Goal: Transaction & Acquisition: Purchase product/service

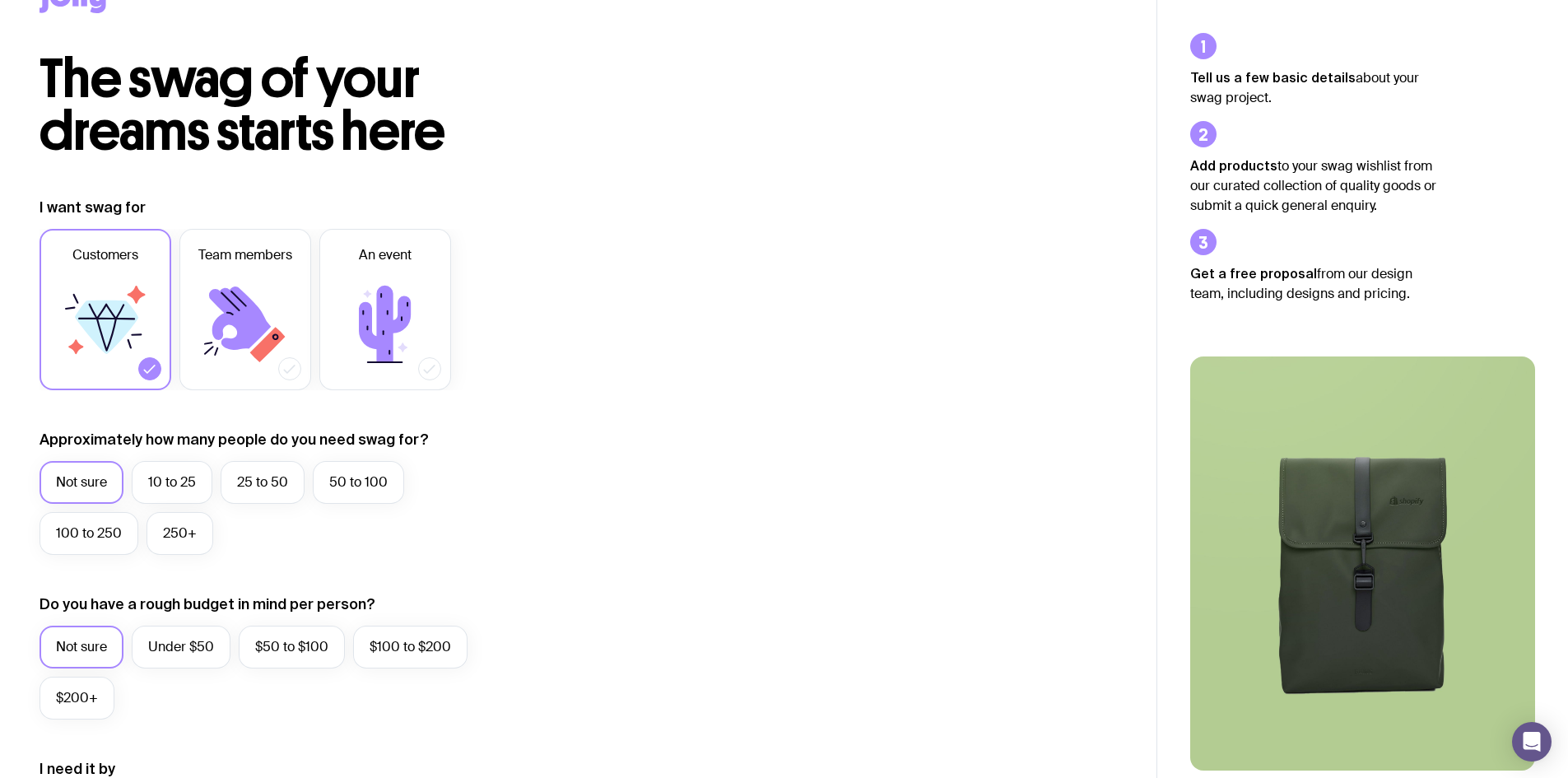
scroll to position [83, 0]
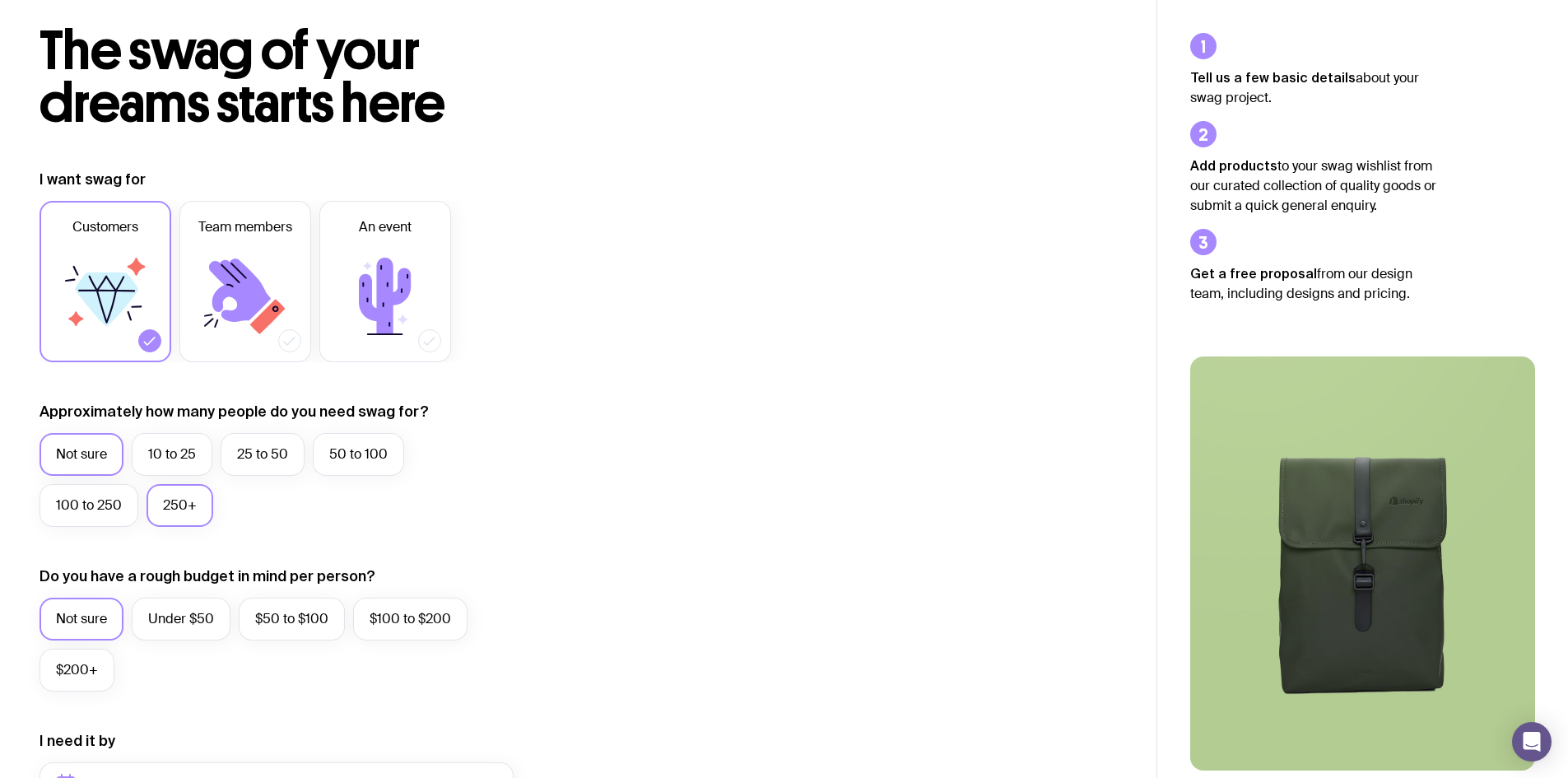
click at [165, 509] on label "250+" at bounding box center [180, 504] width 67 height 43
click at [0, 0] on input "250+" at bounding box center [0, 0] width 0 height 0
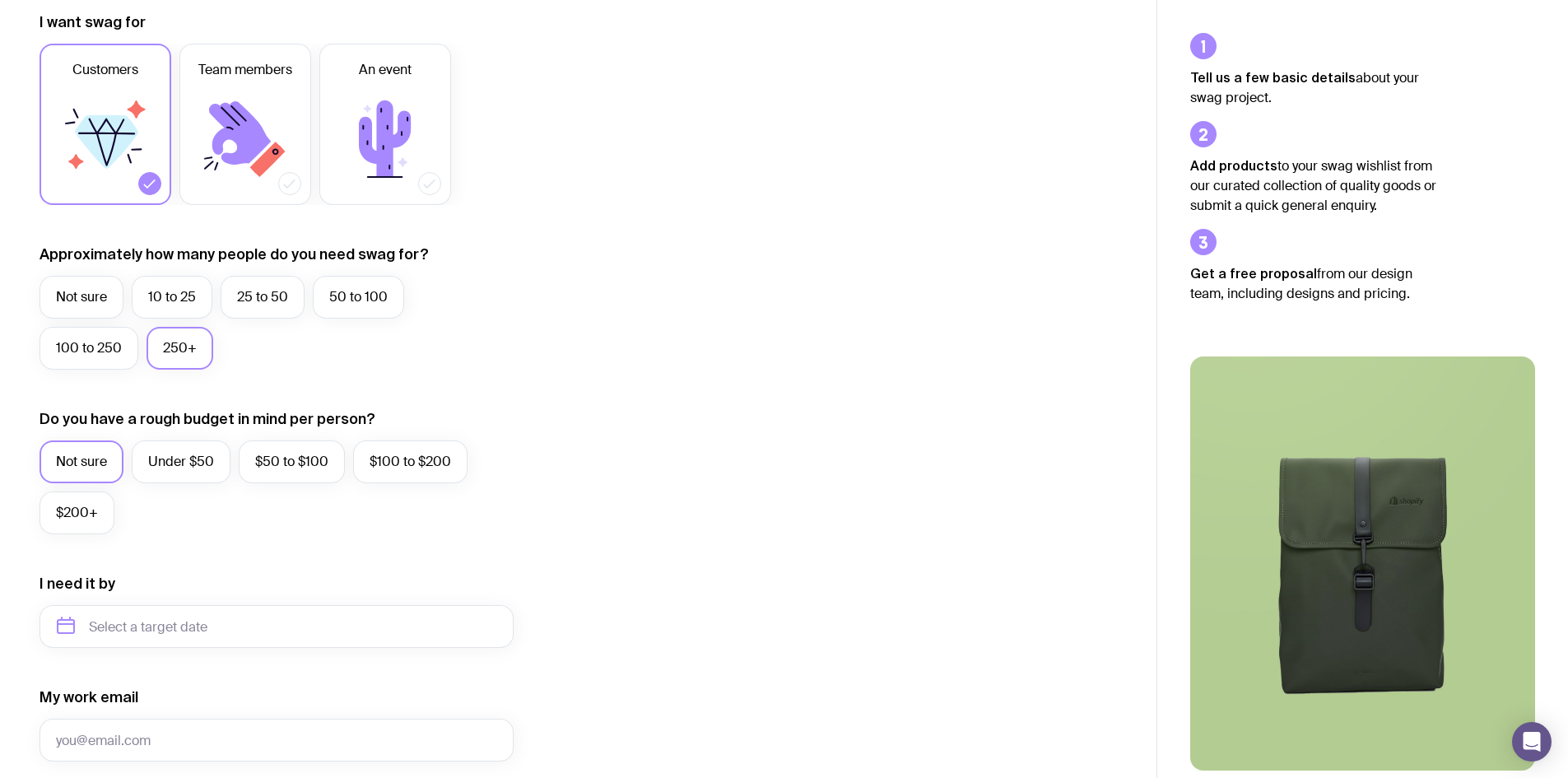
scroll to position [210, 0]
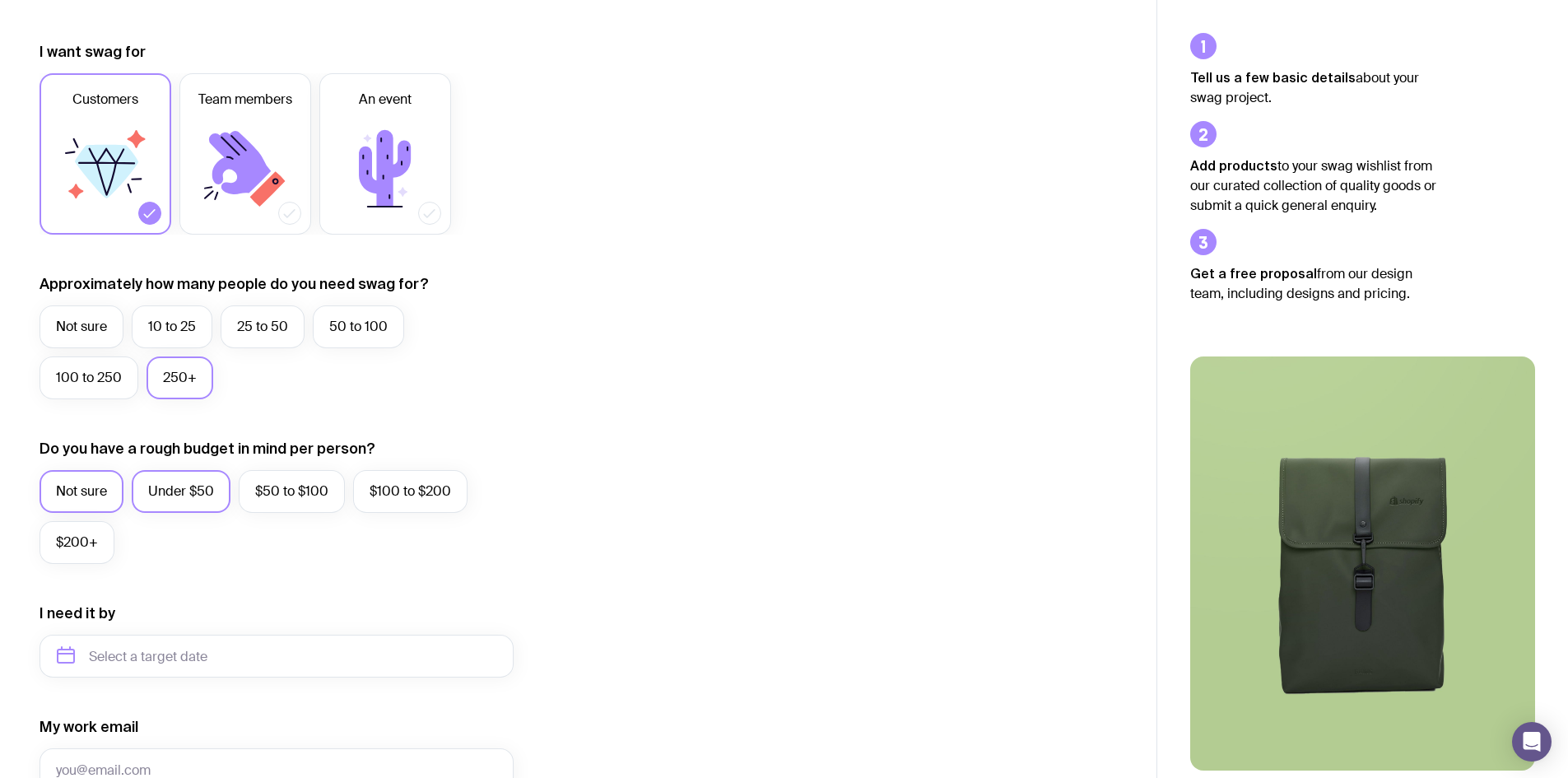
click at [191, 494] on label "Under $50" at bounding box center [181, 491] width 98 height 43
click at [0, 0] on input "Under $50" at bounding box center [0, 0] width 0 height 0
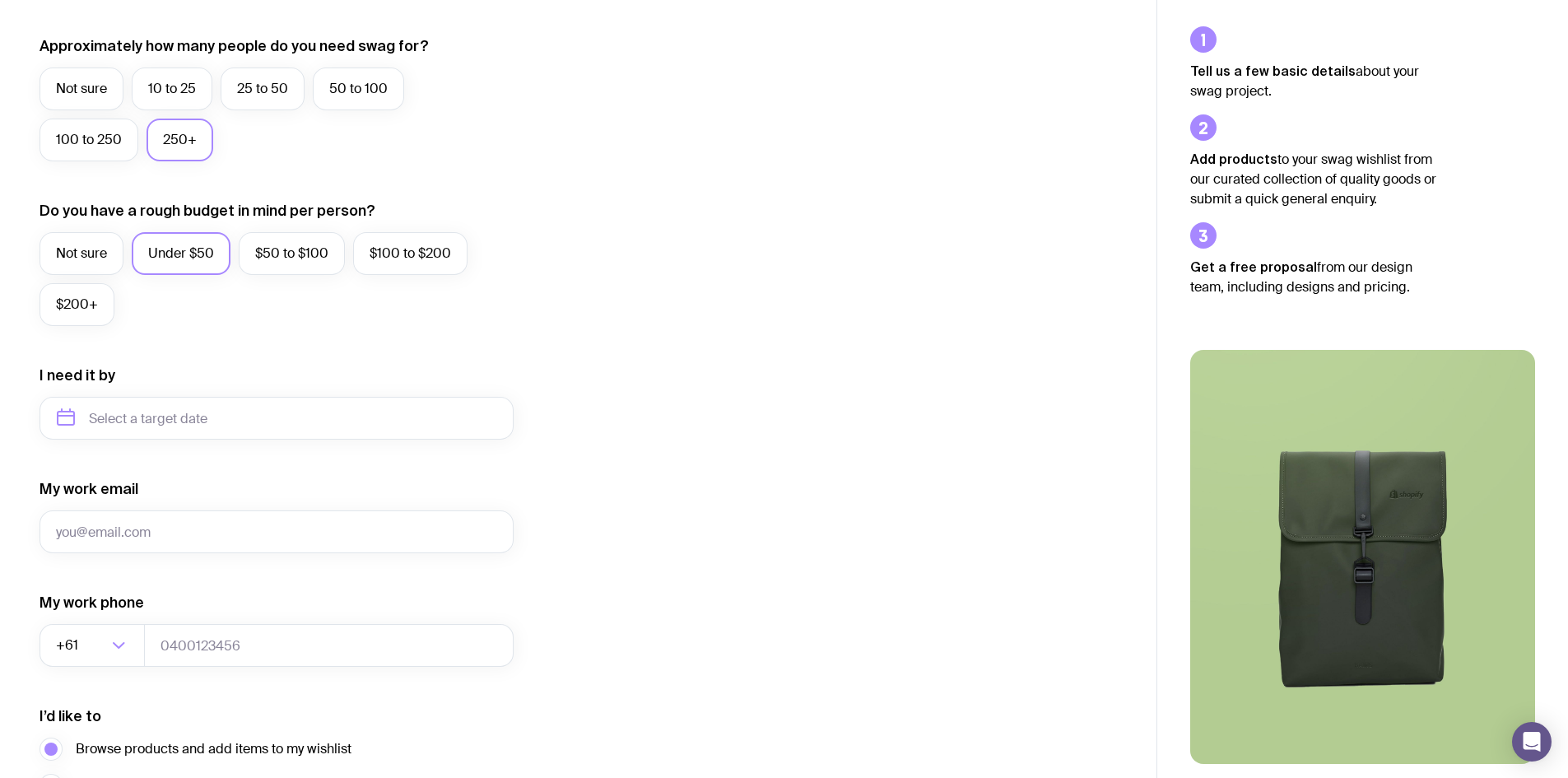
scroll to position [457, 0]
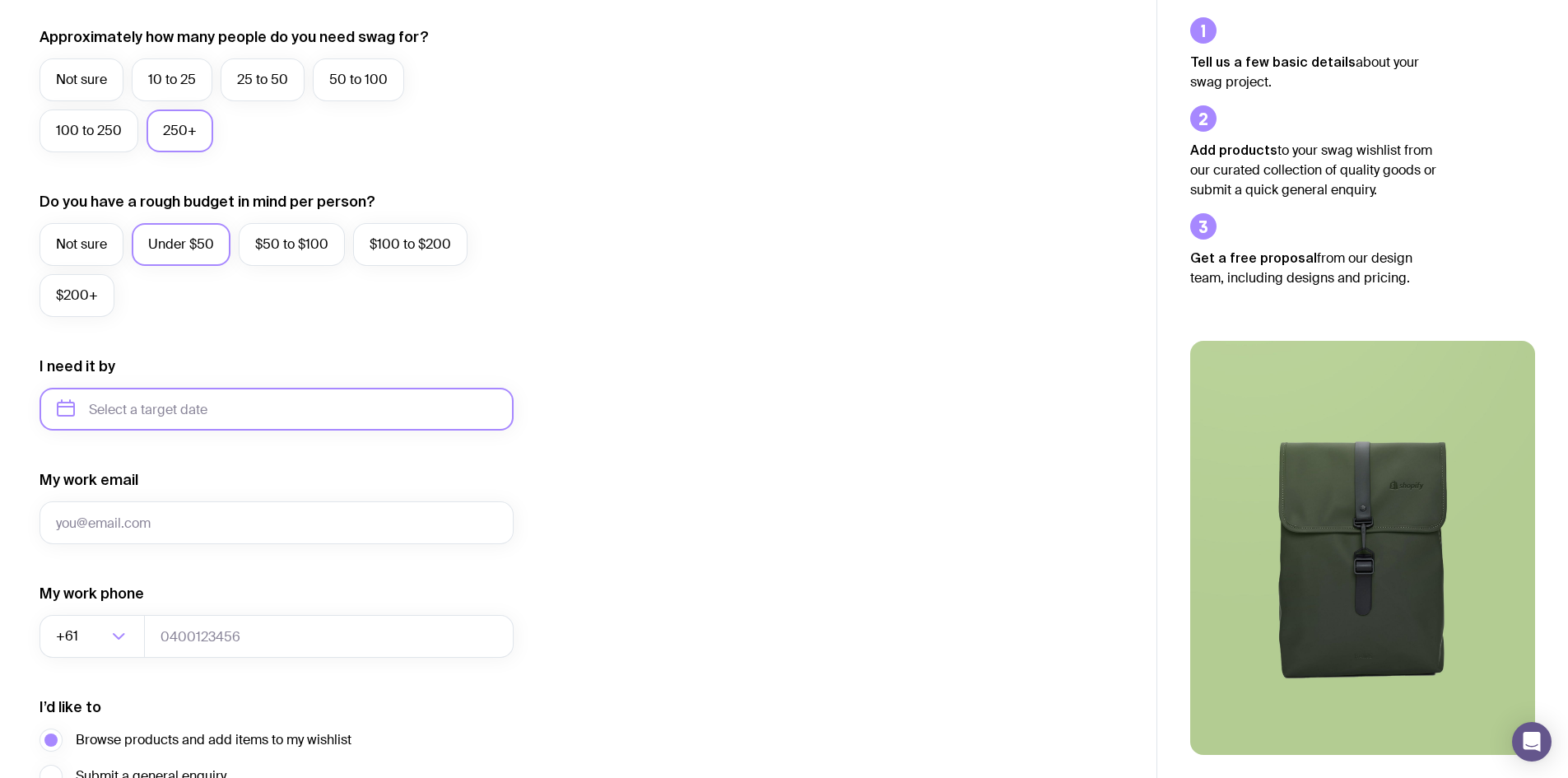
click at [264, 413] on input "text" at bounding box center [276, 409] width 475 height 43
click at [212, 610] on button "Dec" at bounding box center [212, 611] width 60 height 33
type input "[DATE]"
drag, startPoint x: 214, startPoint y: 610, endPoint x: 683, endPoint y: 508, distance: 480.0
click at [683, 508] on div "I want swag for Customers Team members An event Approximately how many people d…" at bounding box center [578, 332] width 1078 height 1075
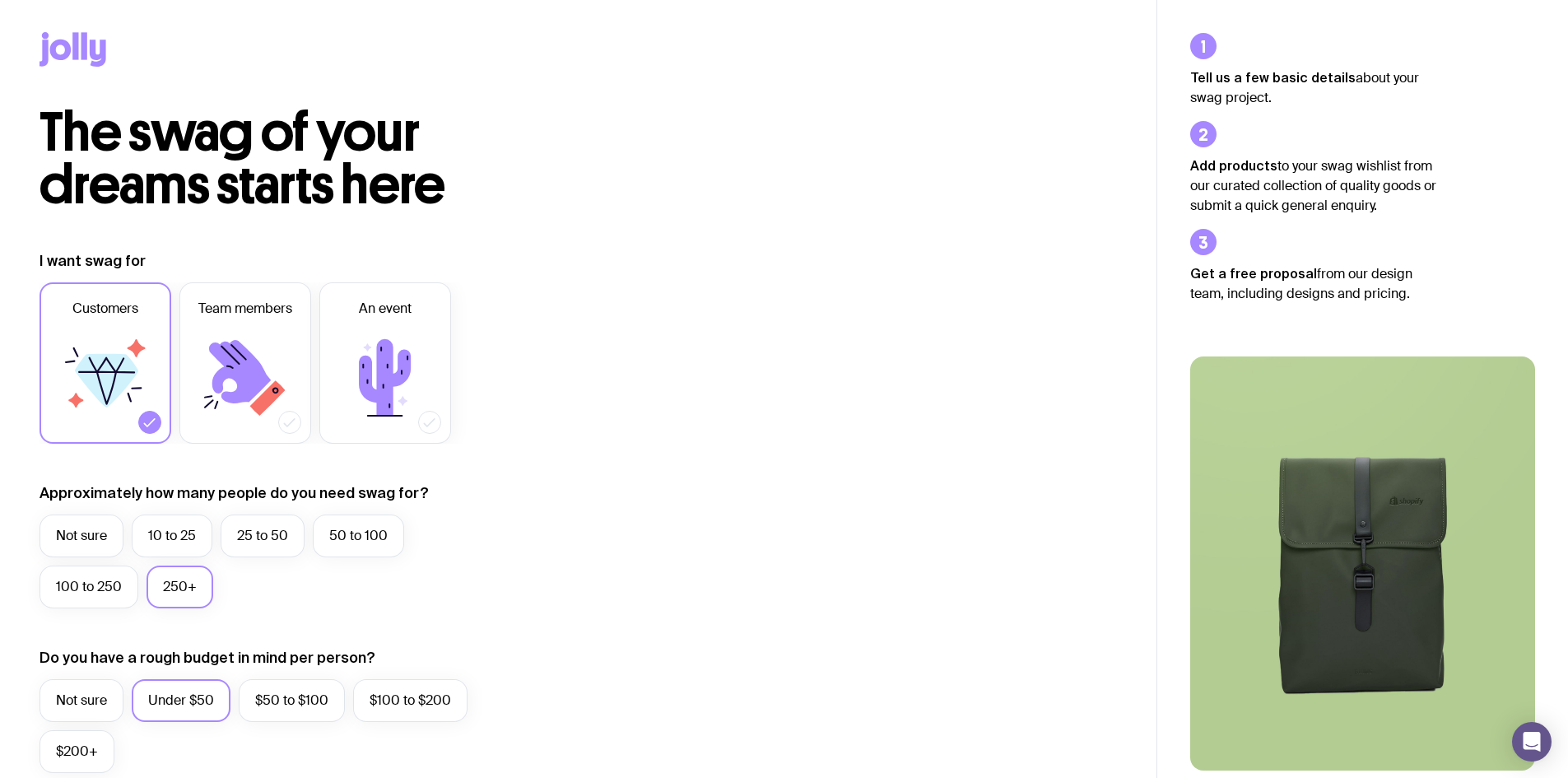
scroll to position [0, 0]
click at [73, 39] on icon at bounding box center [75, 46] width 6 height 28
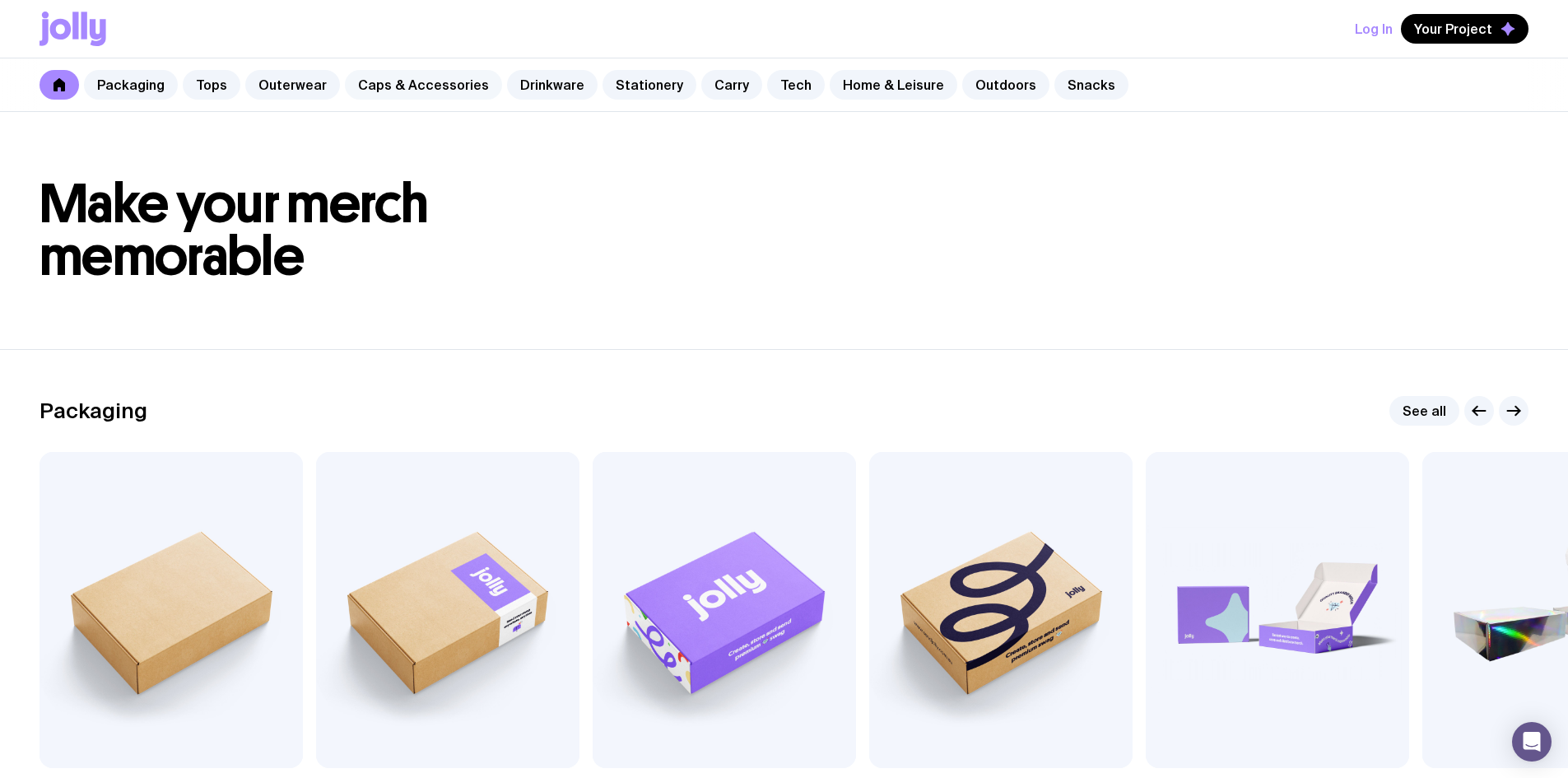
click at [475, 82] on link "Caps & Accessories" at bounding box center [424, 85] width 158 height 30
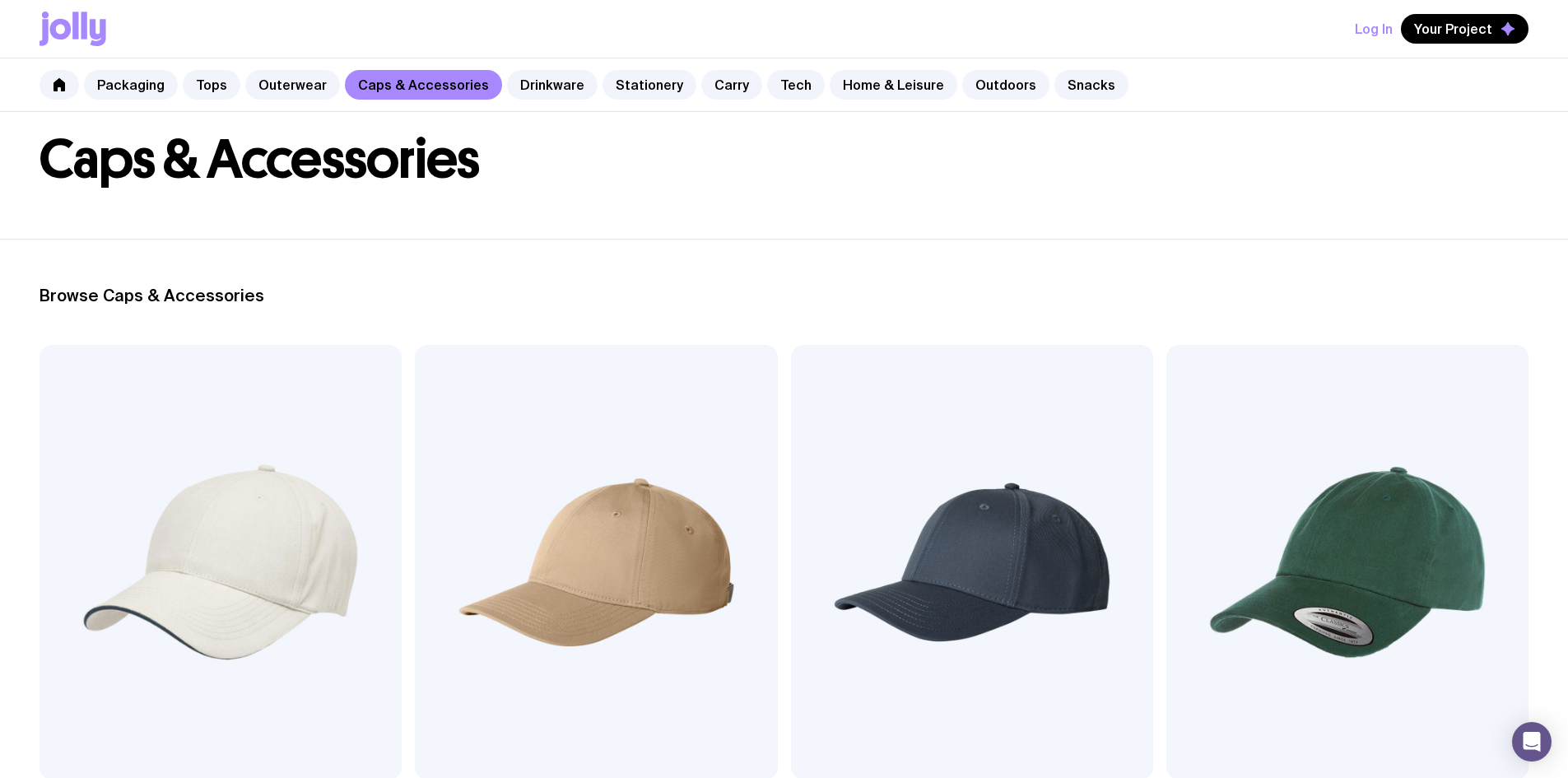
scroll to position [247, 0]
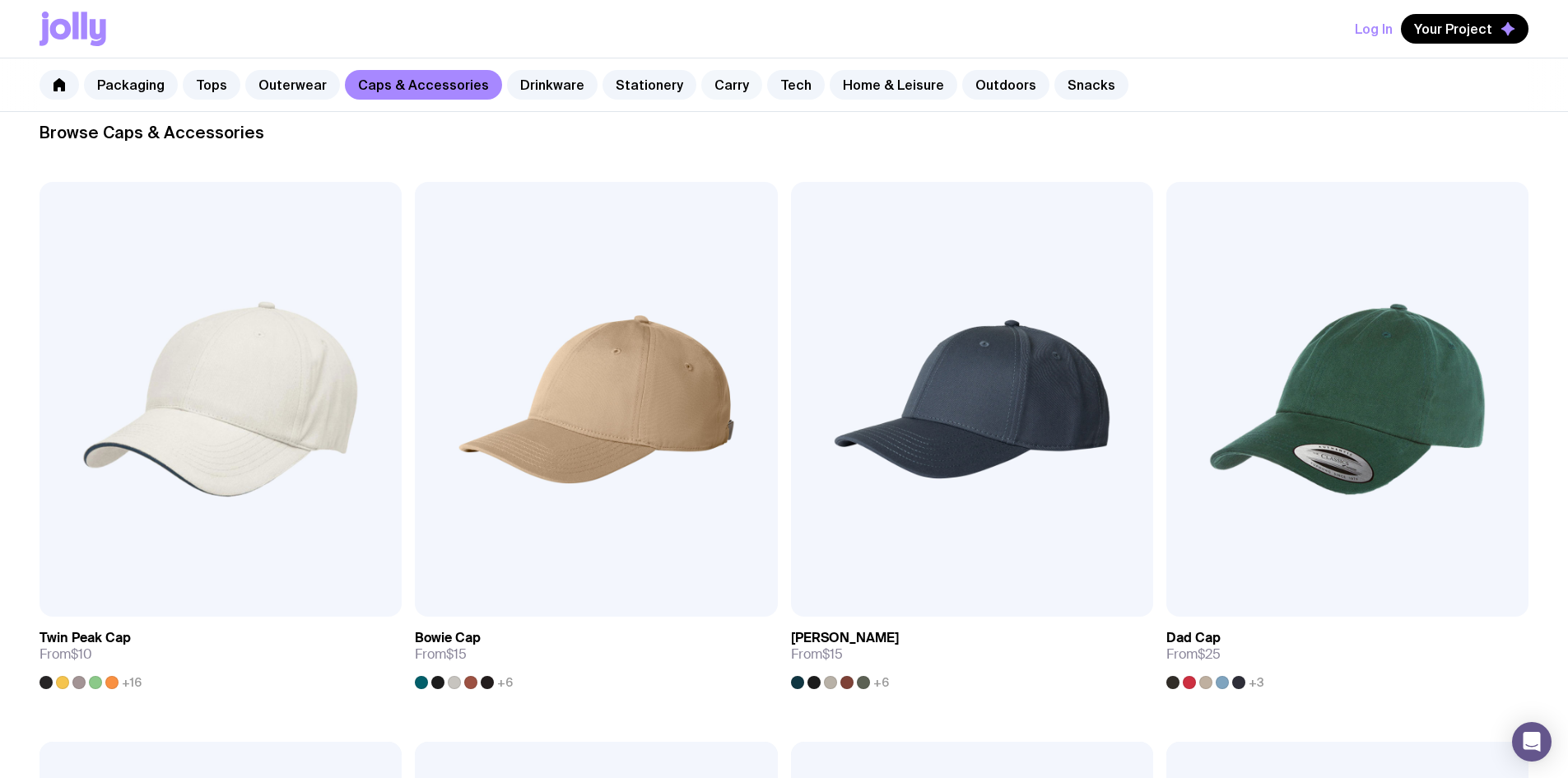
click at [701, 79] on link "Carry" at bounding box center [731, 85] width 61 height 30
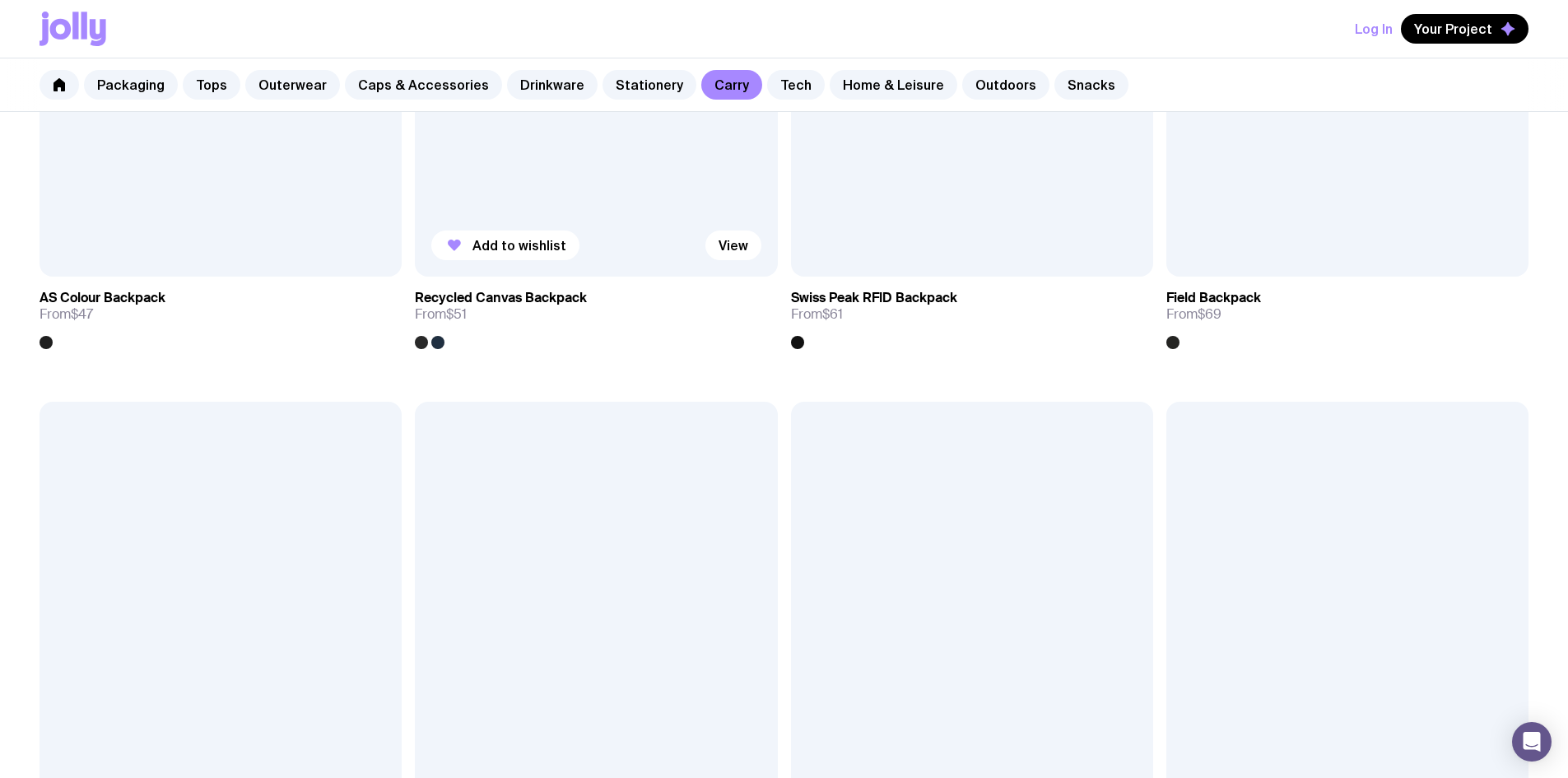
scroll to position [1729, 0]
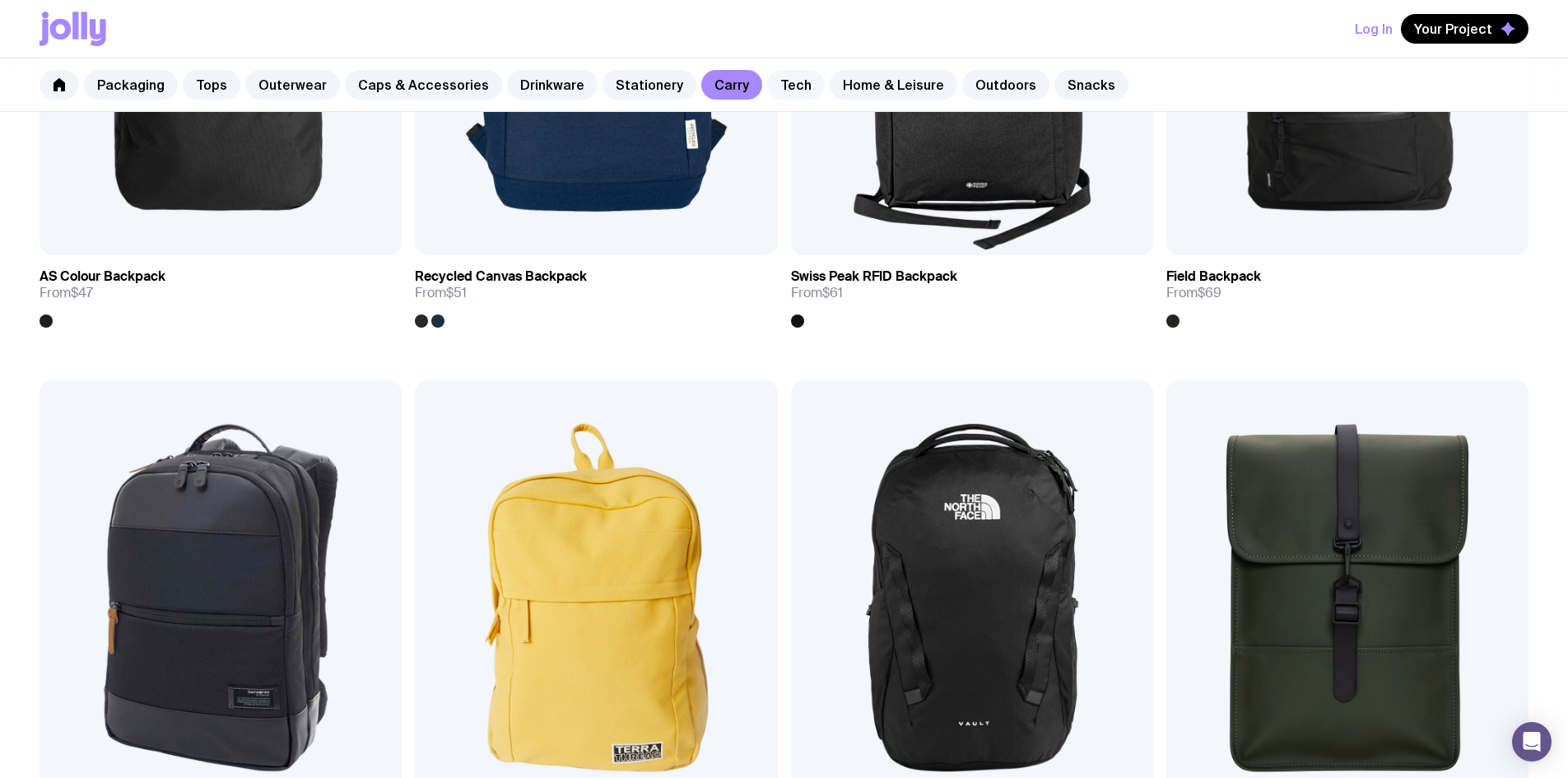
click at [767, 87] on link "Tech" at bounding box center [796, 85] width 58 height 30
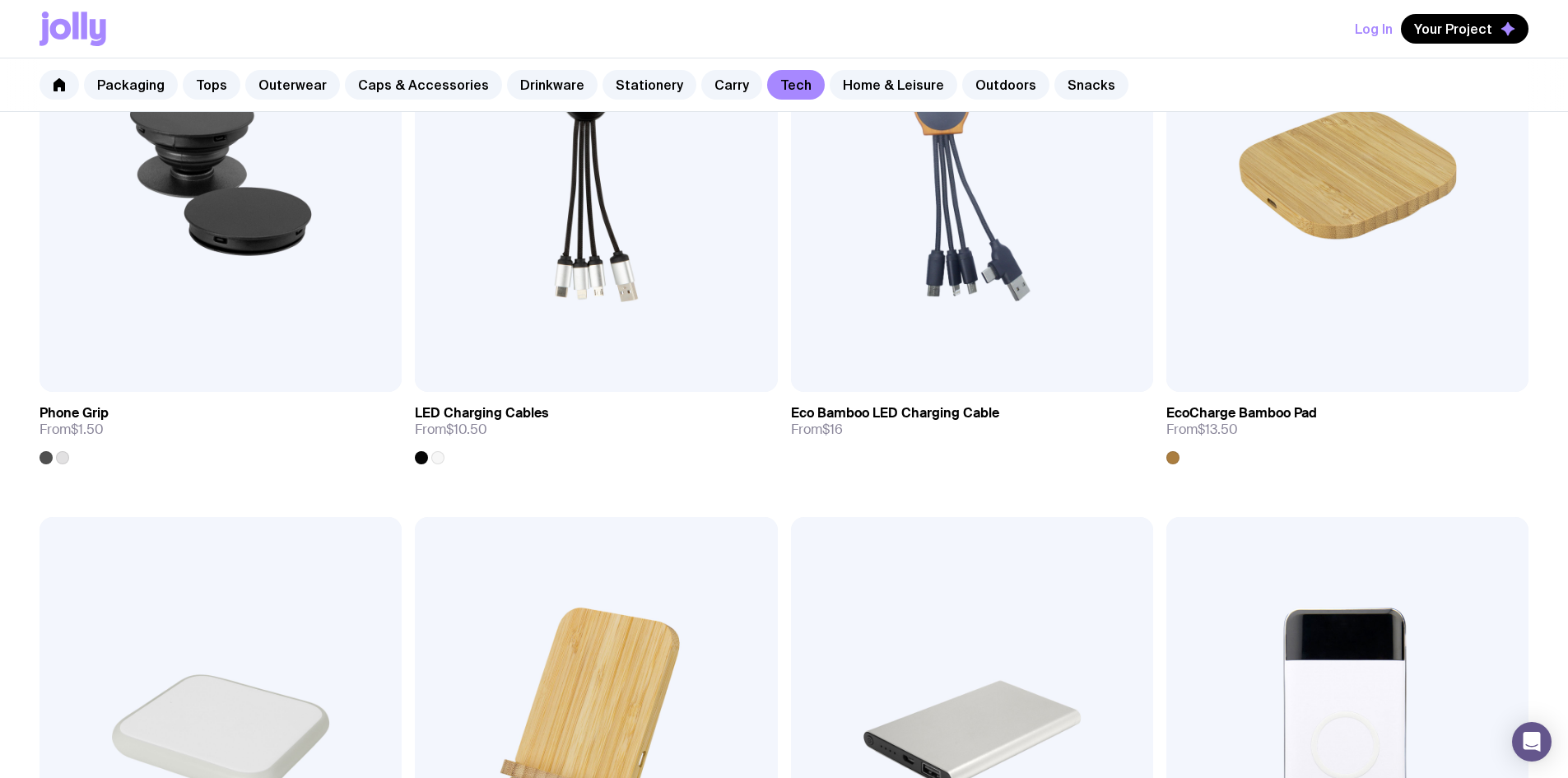
scroll to position [247, 0]
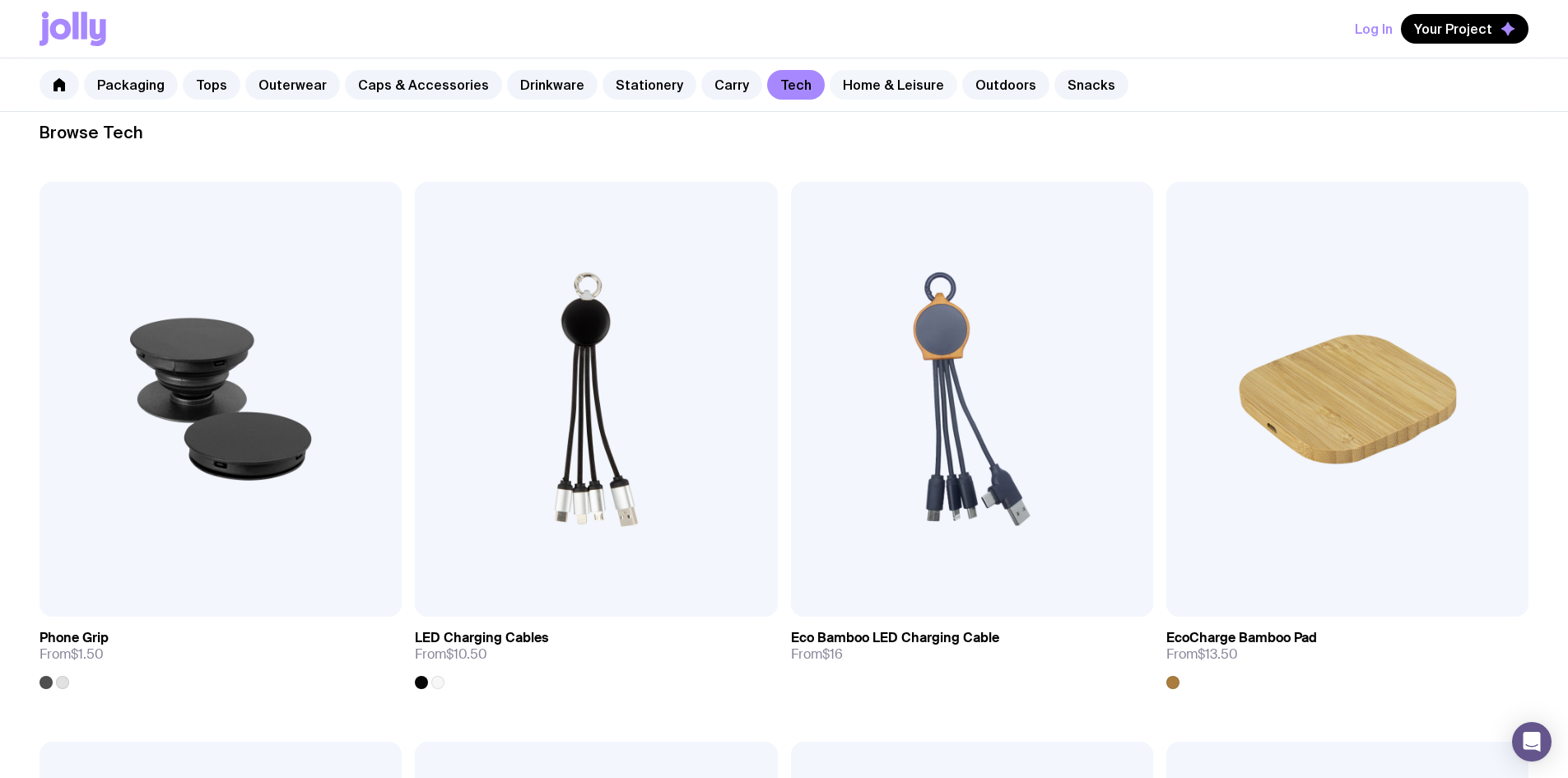
click at [898, 84] on link "Home & Leisure" at bounding box center [893, 85] width 128 height 30
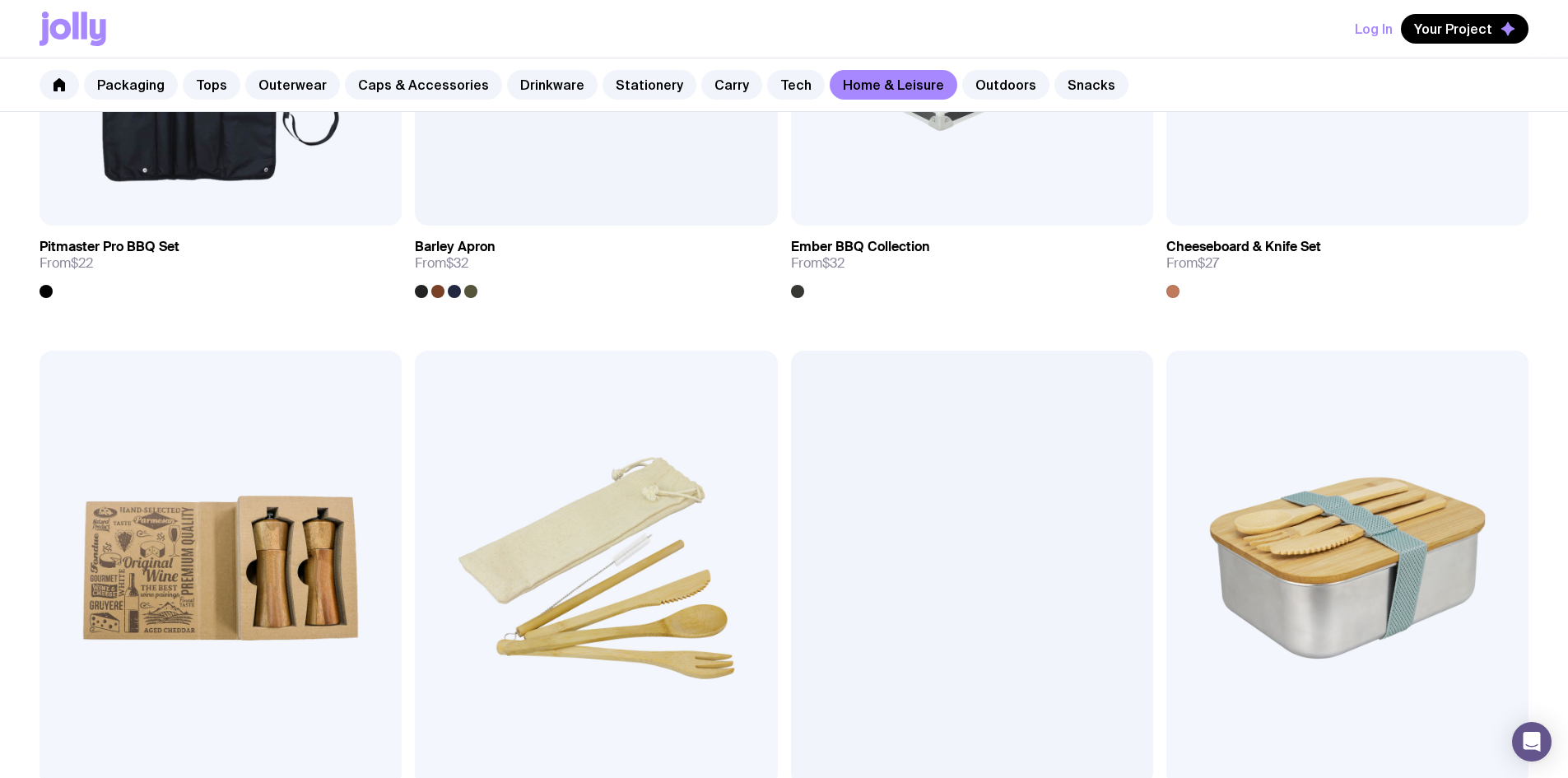
scroll to position [1482, 0]
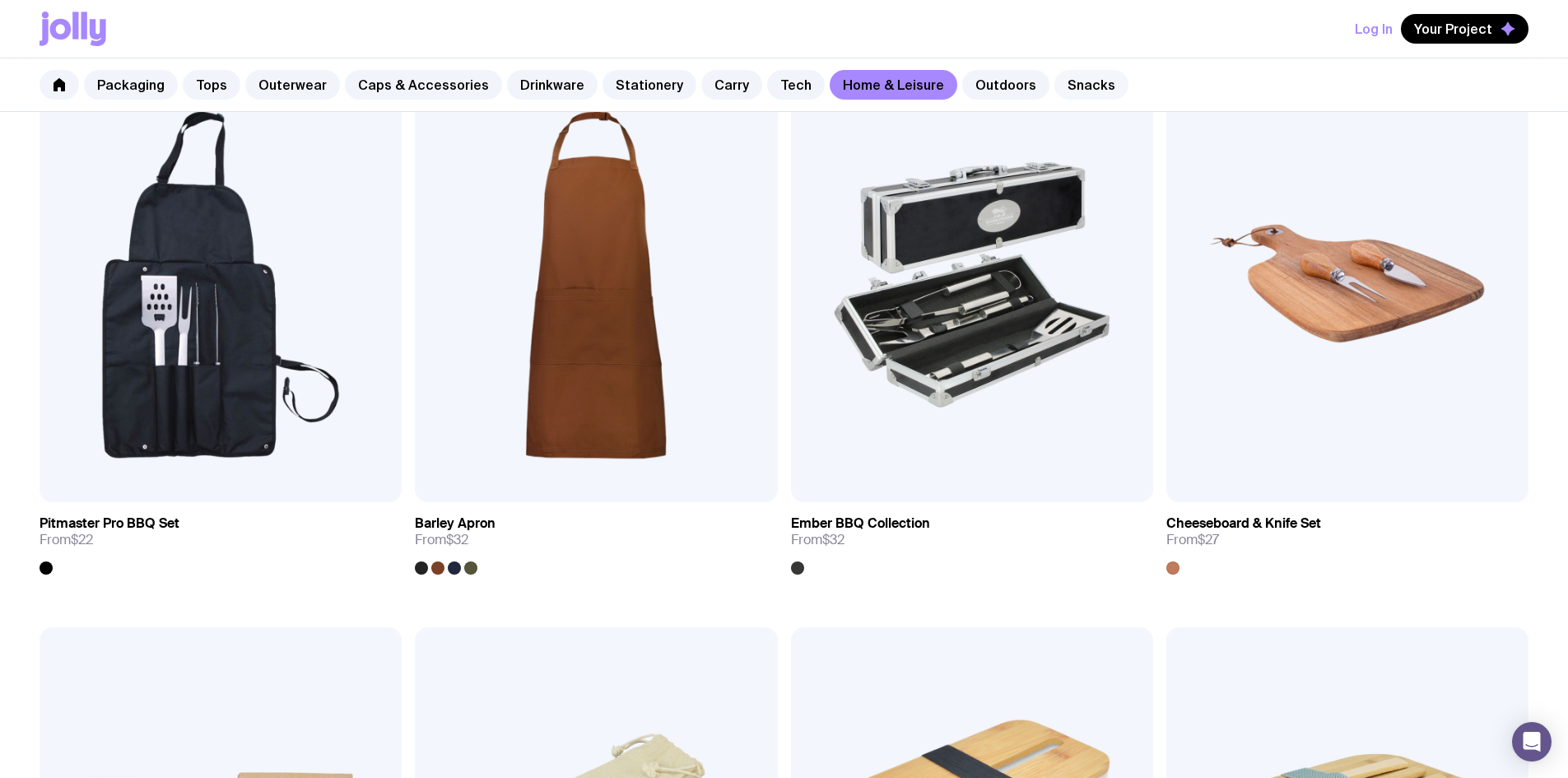
click at [1069, 77] on link "Snacks" at bounding box center [1091, 85] width 74 height 30
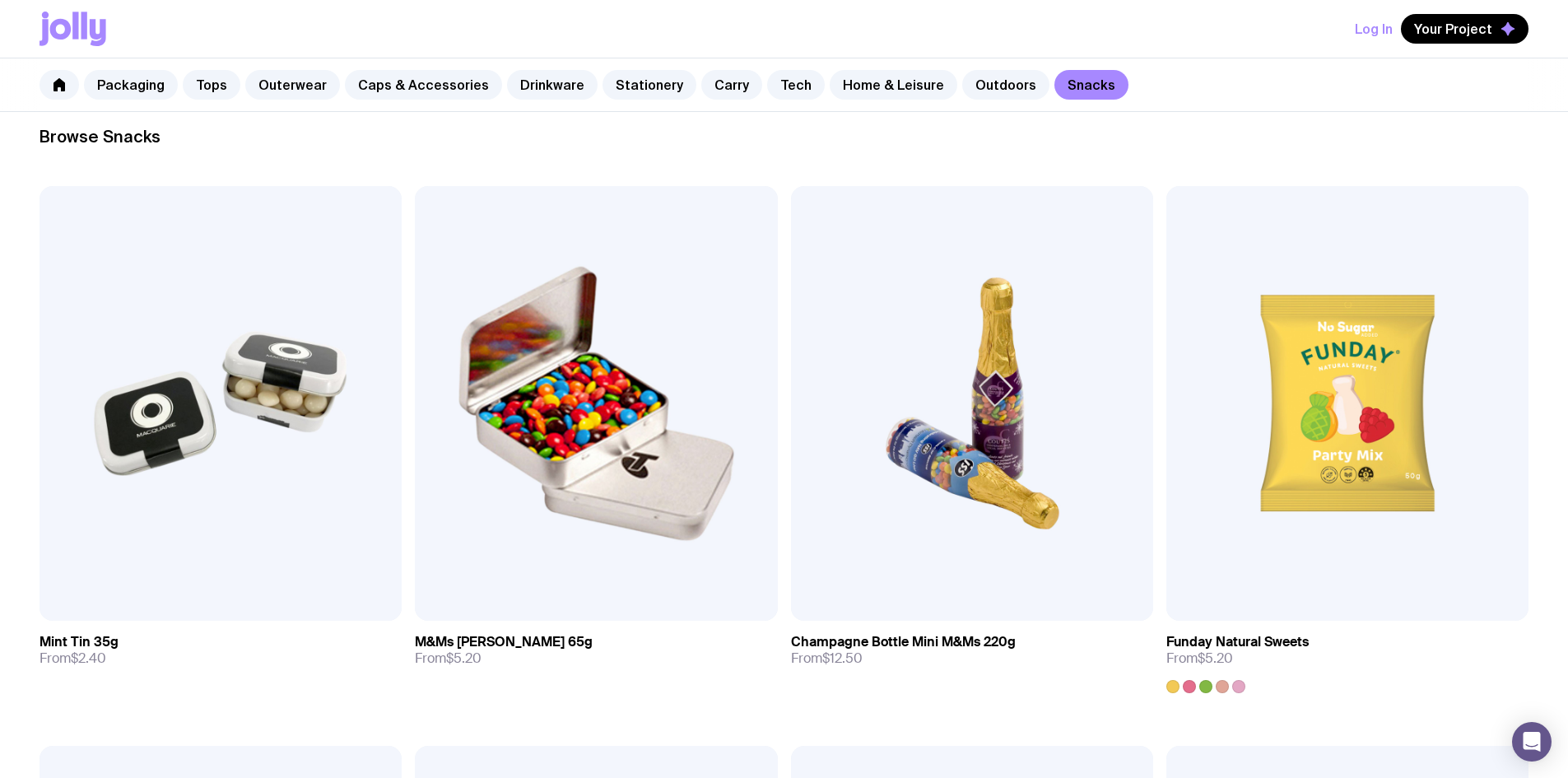
scroll to position [329, 0]
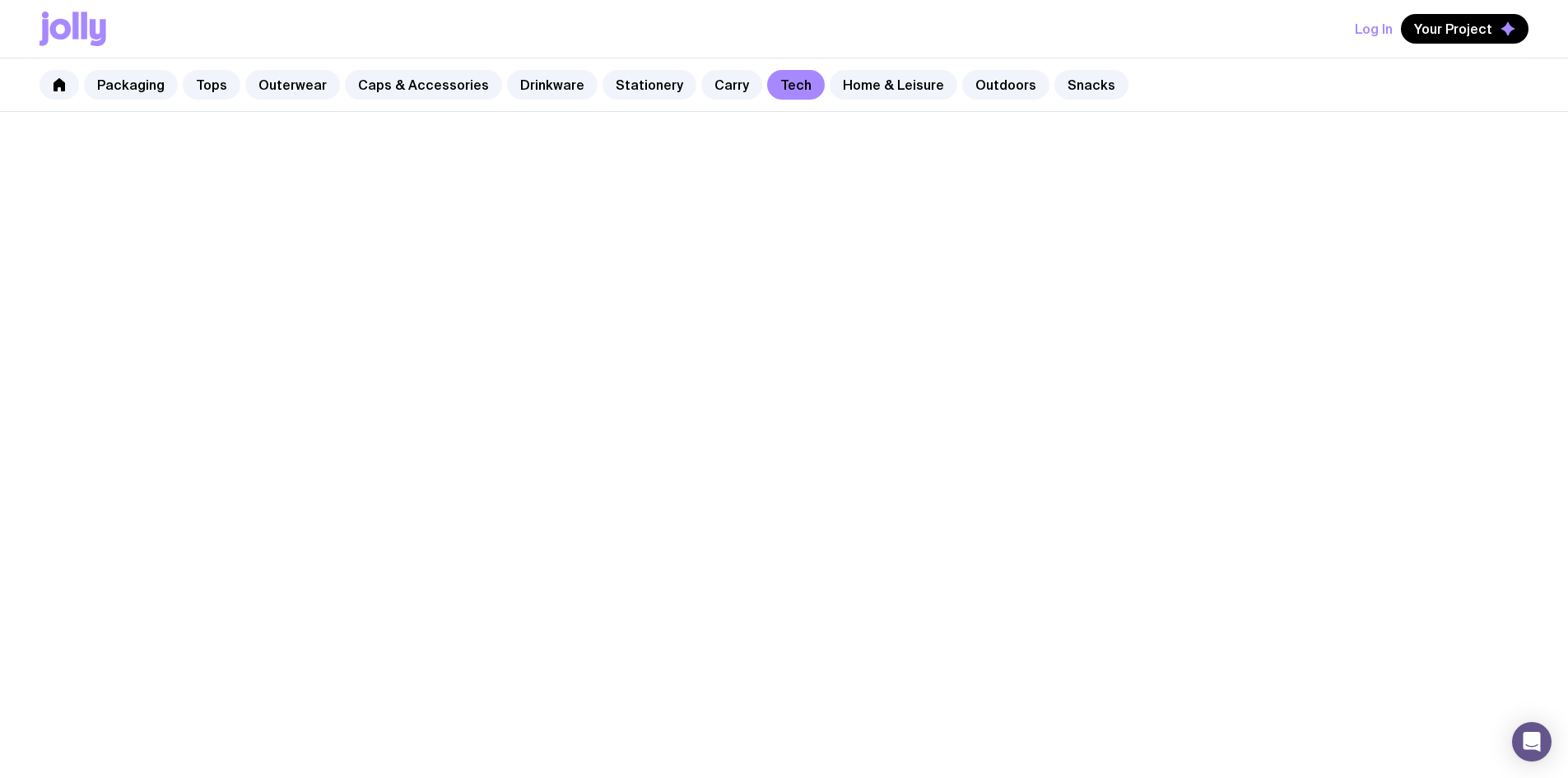
scroll to position [247, 0]
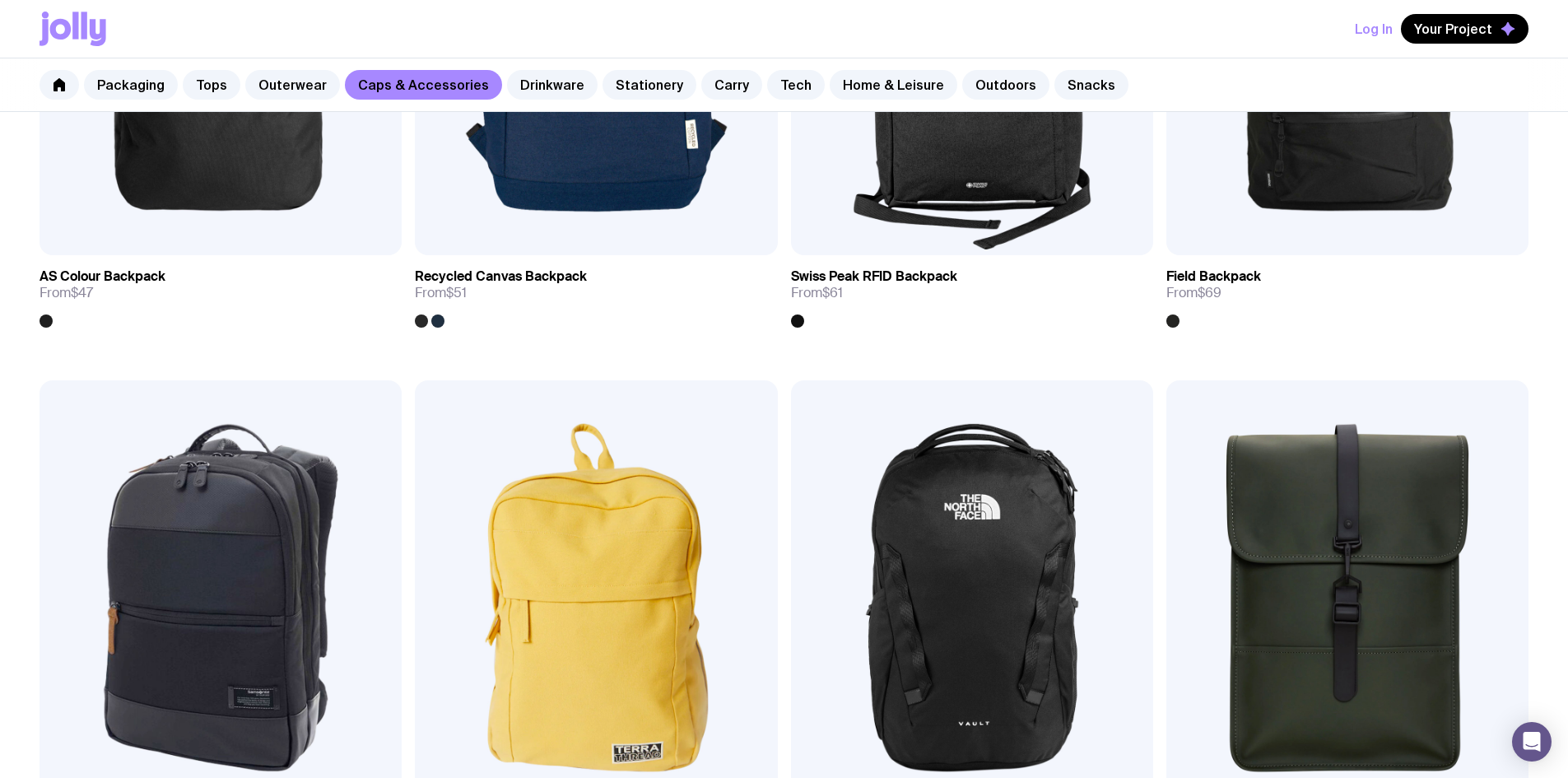
scroll to position [247, 0]
